Goal: Navigation & Orientation: Find specific page/section

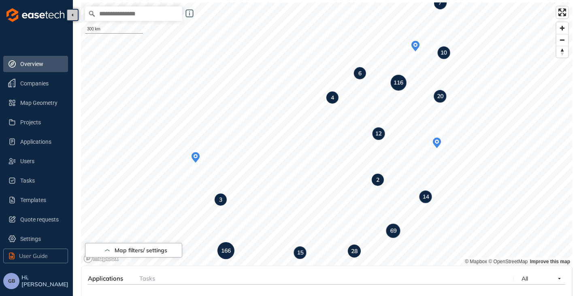
click at [9, 282] on span "GB" at bounding box center [11, 281] width 7 height 6
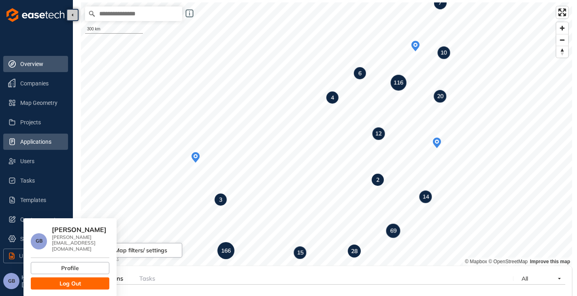
click at [29, 143] on span "Applications" at bounding box center [40, 142] width 41 height 16
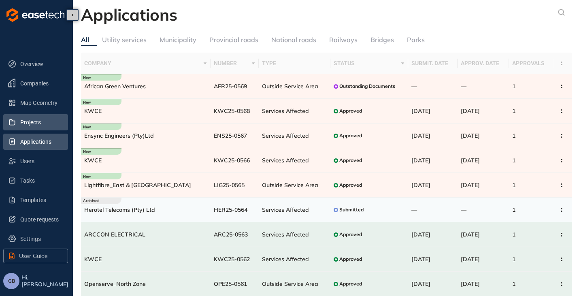
click at [28, 120] on span "Projects" at bounding box center [40, 122] width 41 height 16
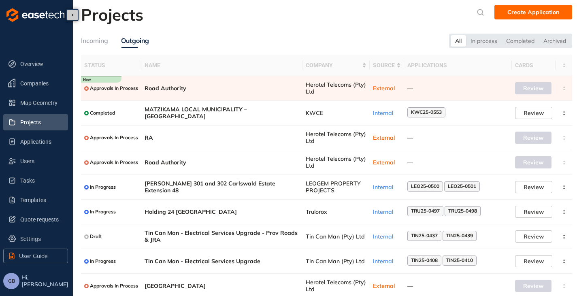
click at [99, 38] on div "Incoming" at bounding box center [94, 41] width 27 height 10
